Goal: Task Accomplishment & Management: Manage account settings

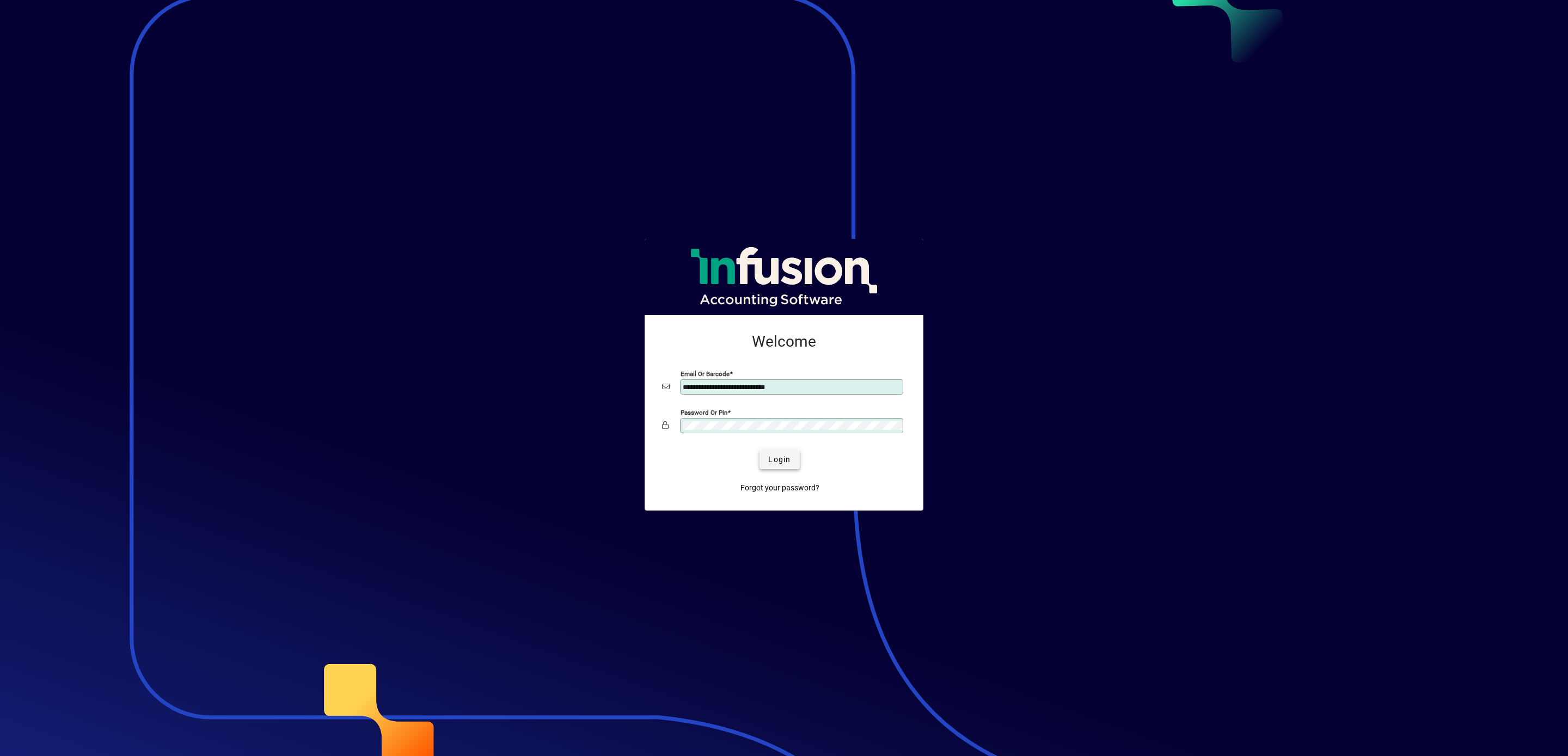
type input "**********"
click at [772, 462] on span "Login" at bounding box center [779, 460] width 22 height 11
